Goal: Navigation & Orientation: Find specific page/section

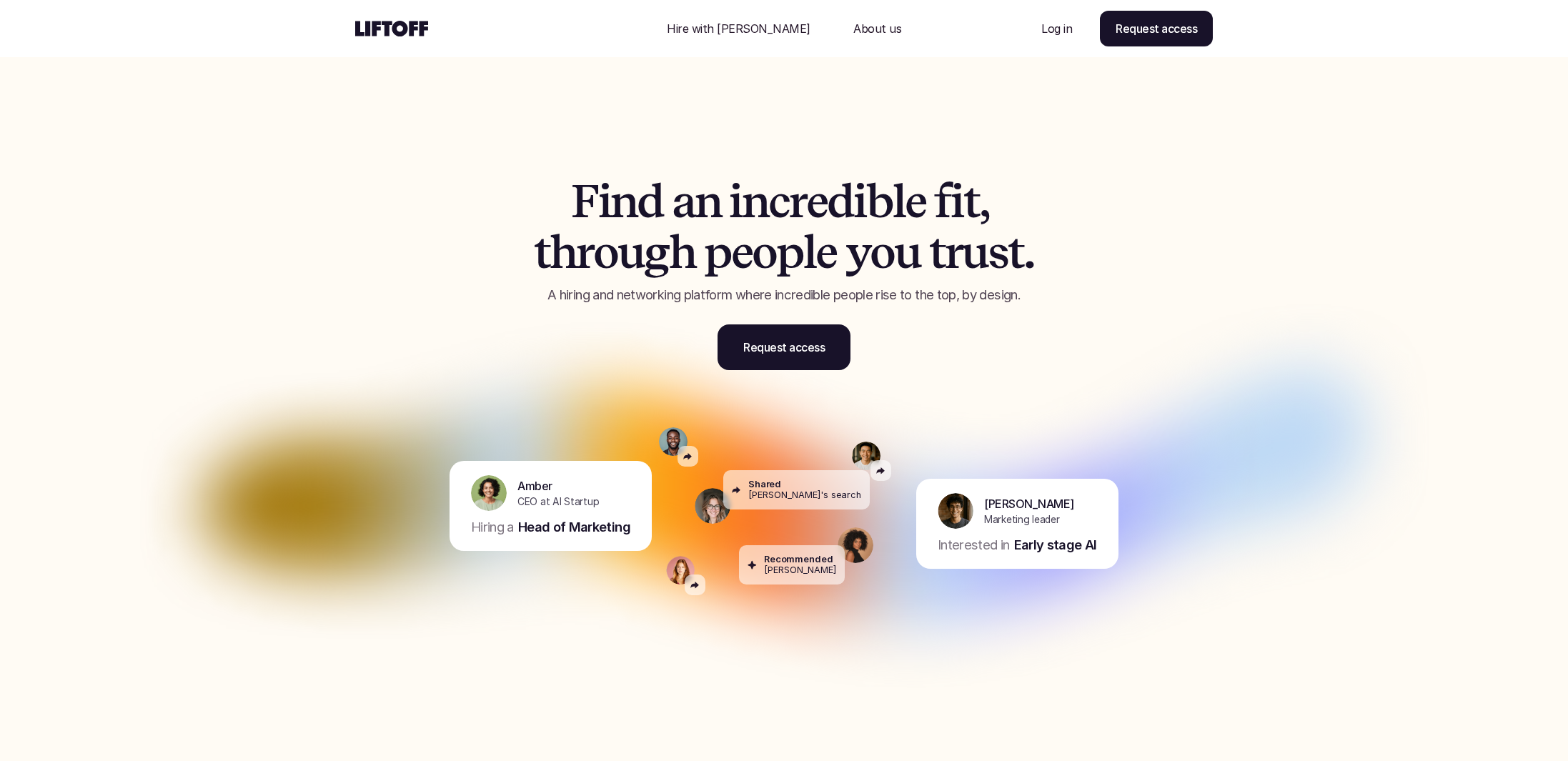
scroll to position [4429, 0]
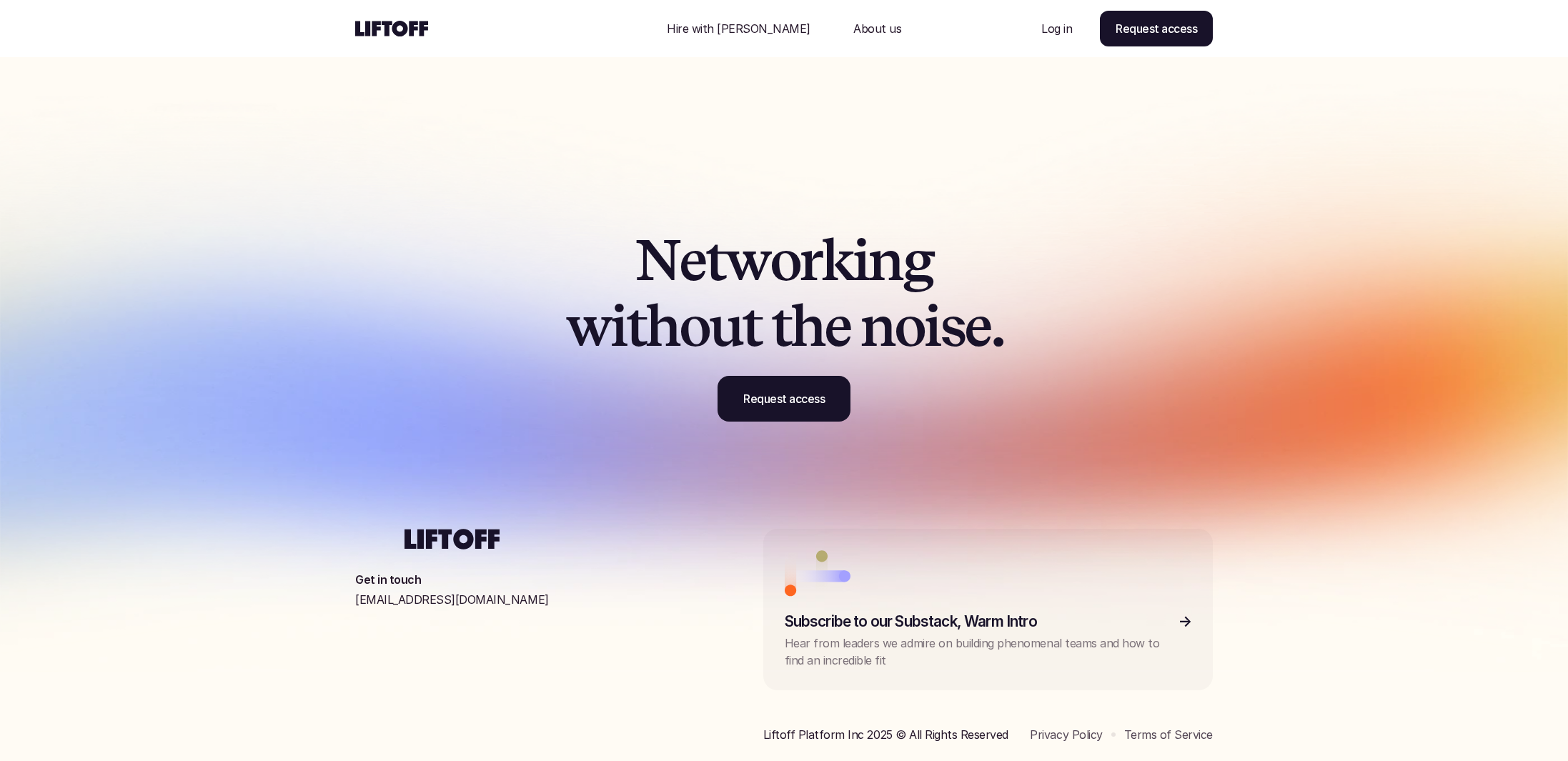
click at [763, 726] on p "Liftoff Platform Inc 2025 © All Rights Reserved" at bounding box center [886, 734] width 245 height 17
copy p "Liftoff Platform"
click at [1070, 727] on link "Privacy Policy" at bounding box center [1066, 734] width 72 height 14
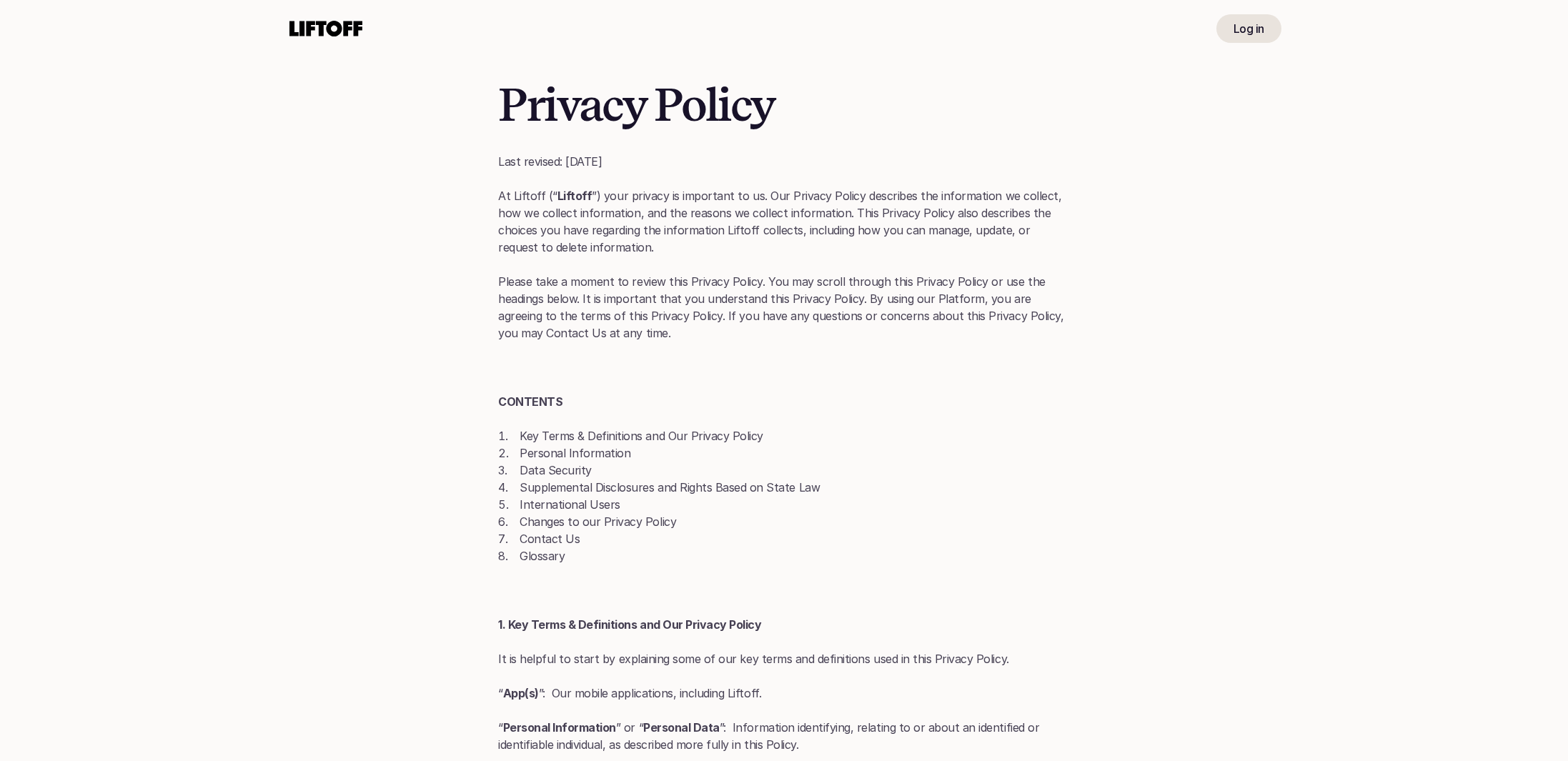
scroll to position [7597, 0]
